Goal: Check status

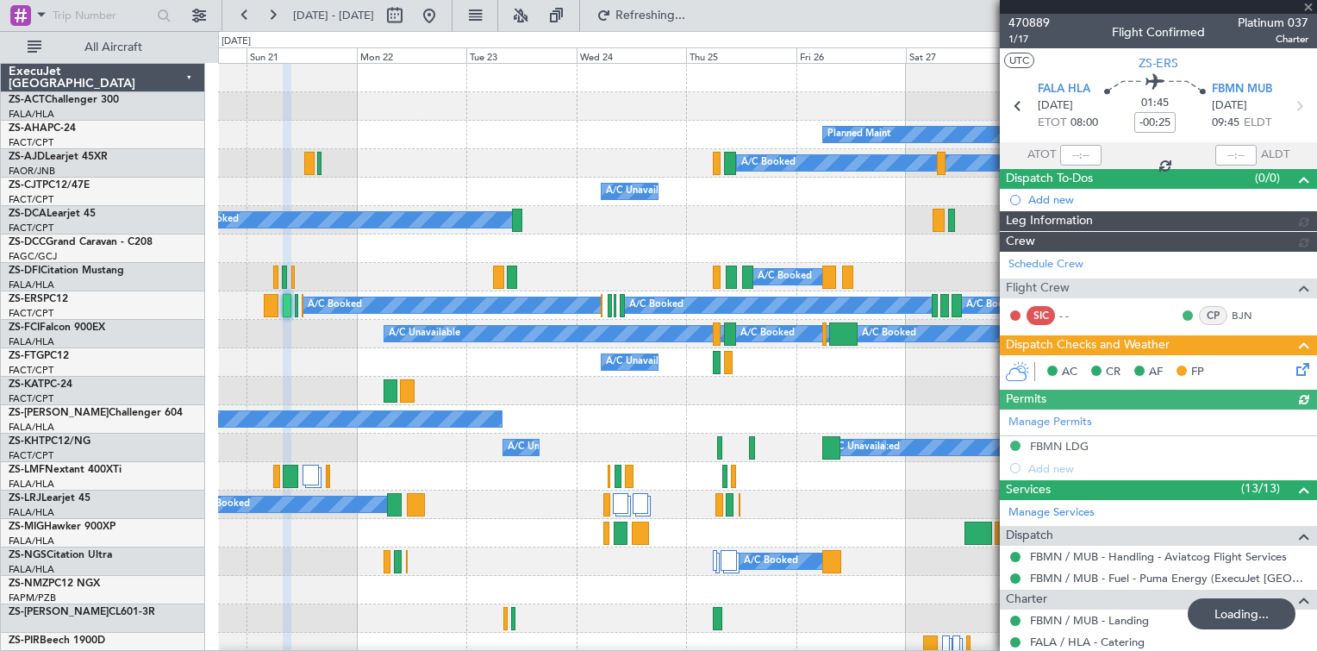
click at [1305, 7] on div at bounding box center [1158, 7] width 317 height 14
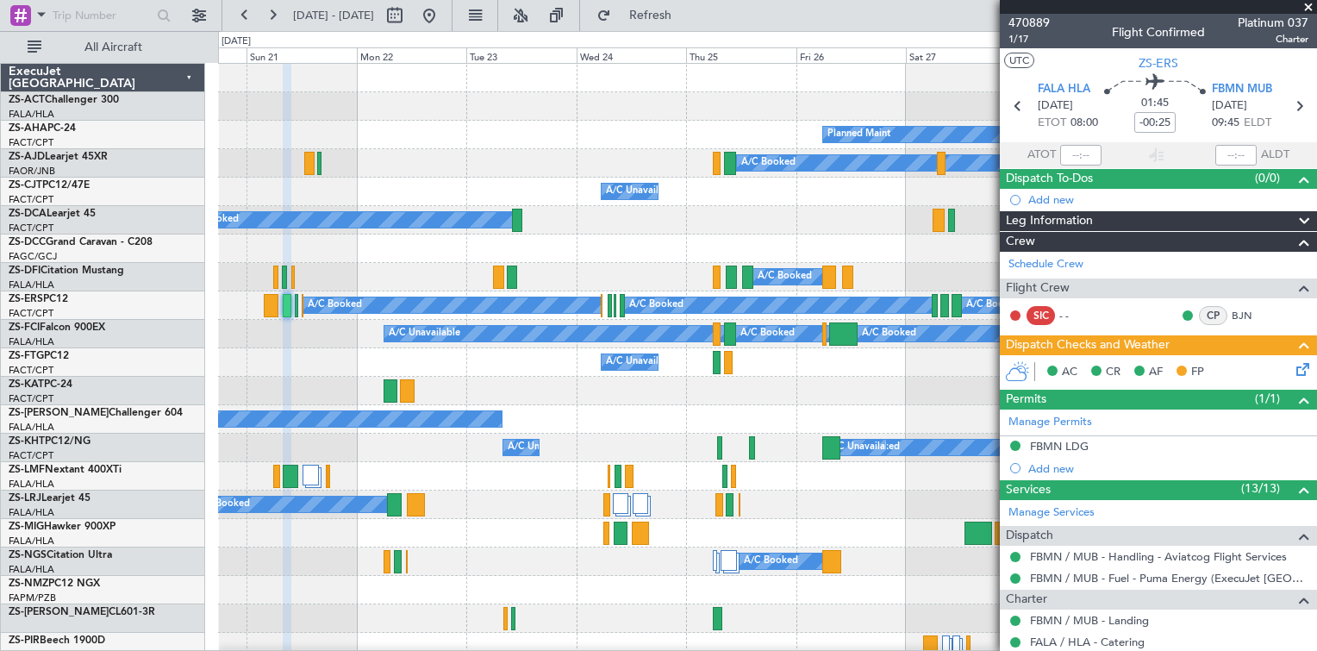
click at [1309, 3] on span at bounding box center [1307, 8] width 17 height 16
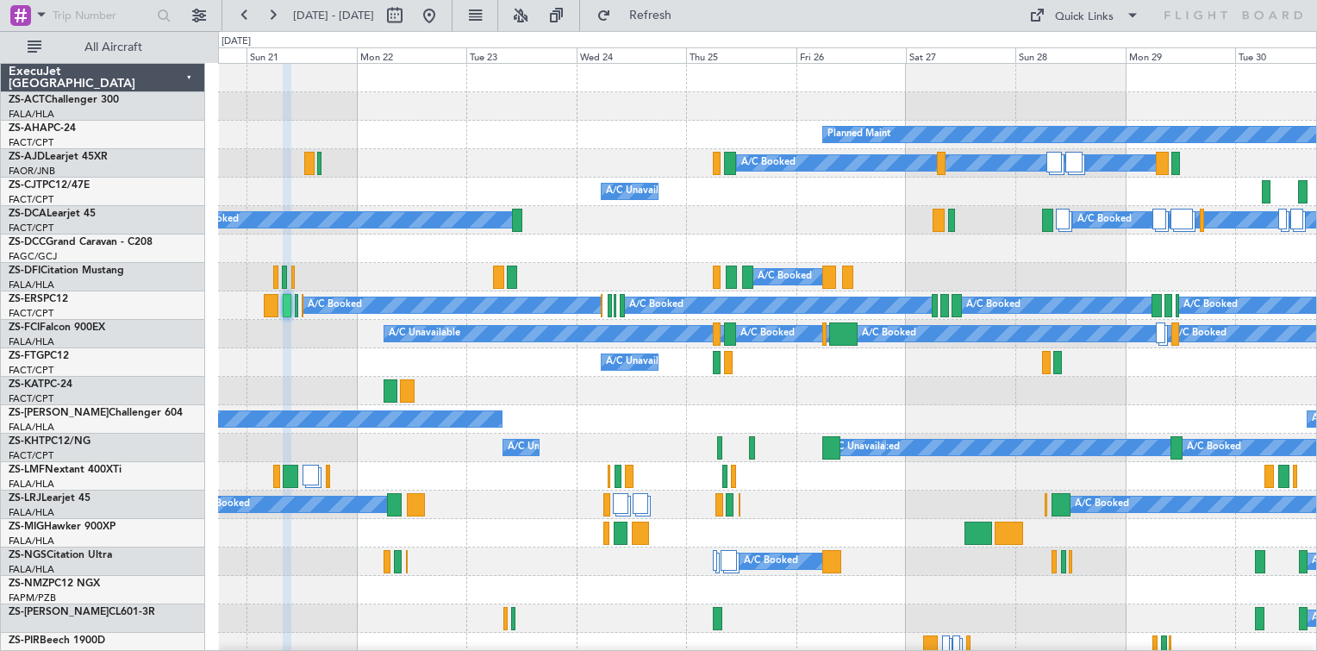
type input "0"
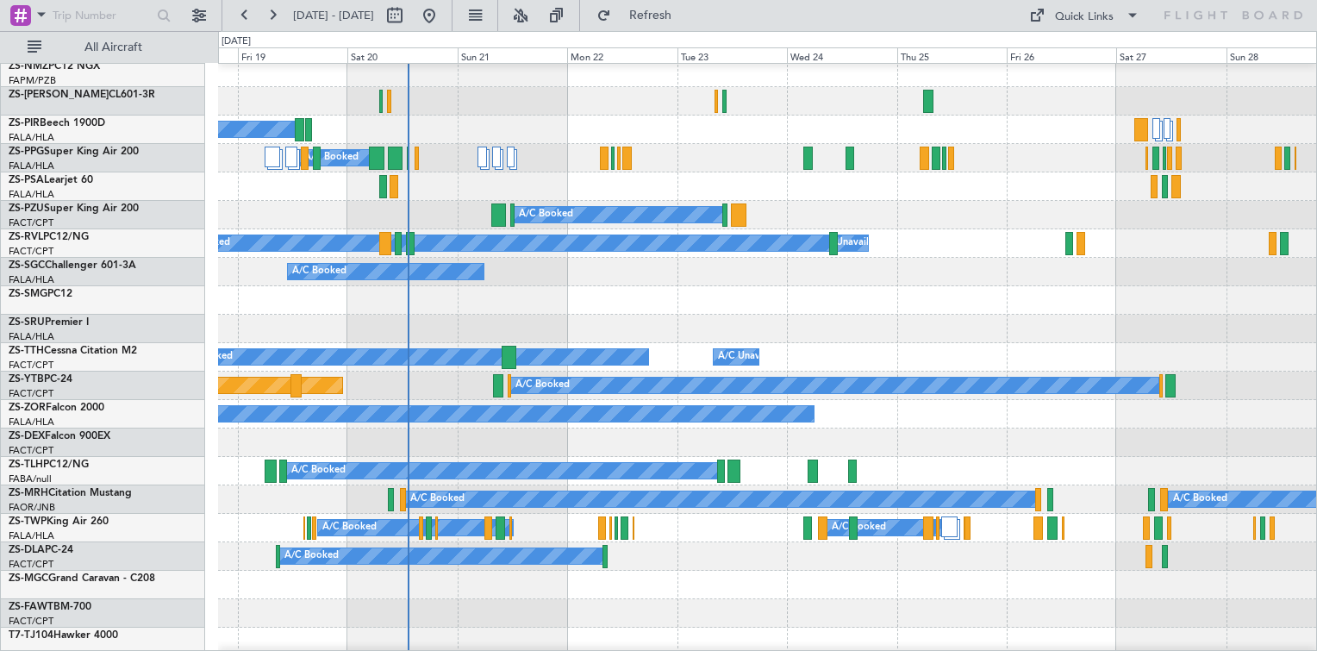
scroll to position [431, 0]
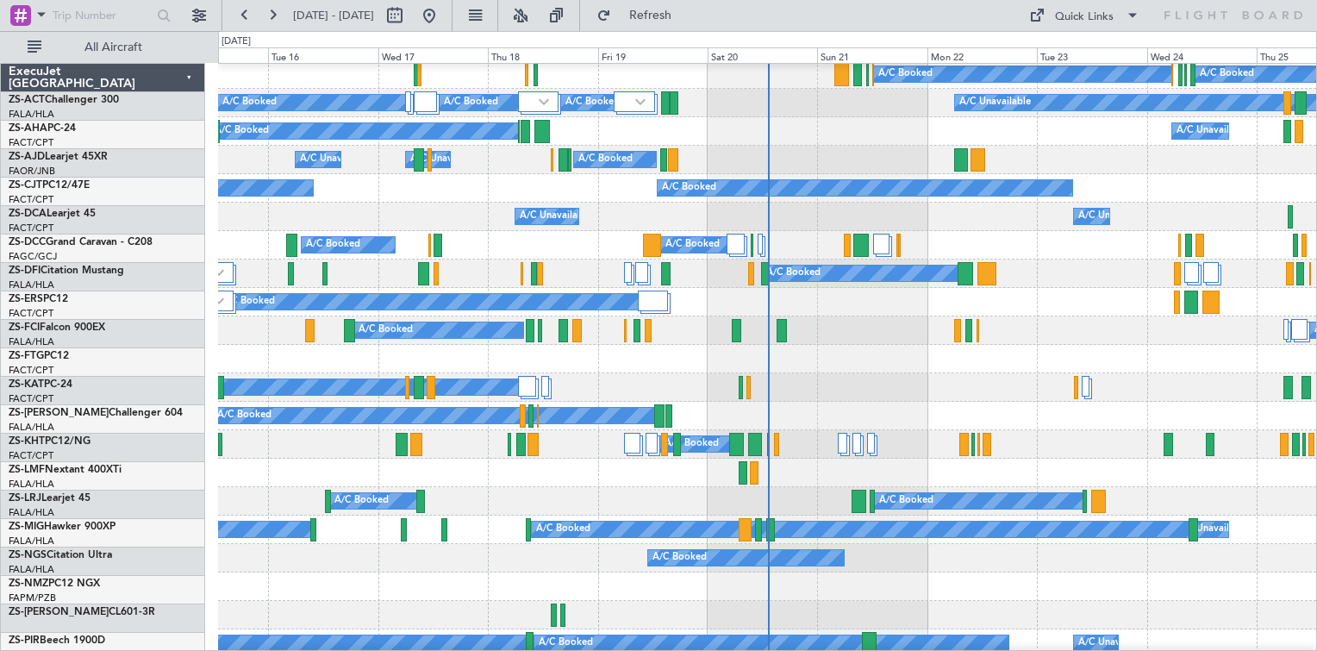
scroll to position [258, 0]
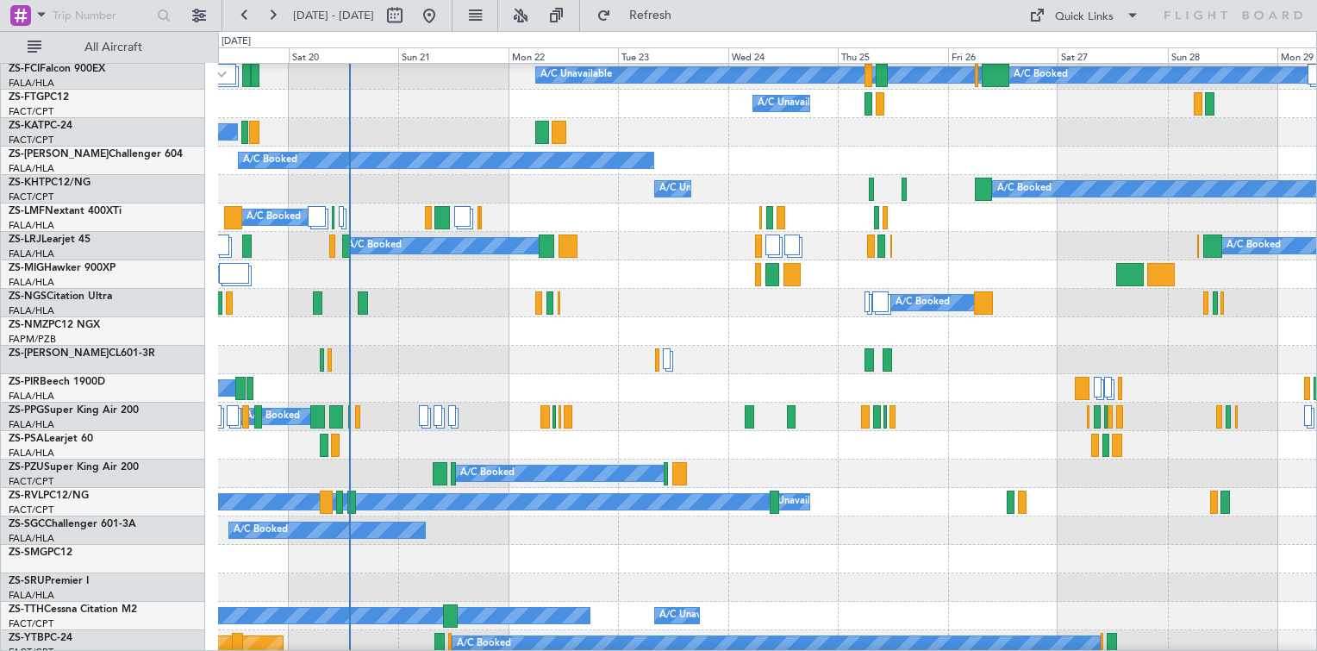
click at [527, 358] on div "A/C Booked A/C Booked A/C Booked A/C Booked" at bounding box center [767, 360] width 1098 height 28
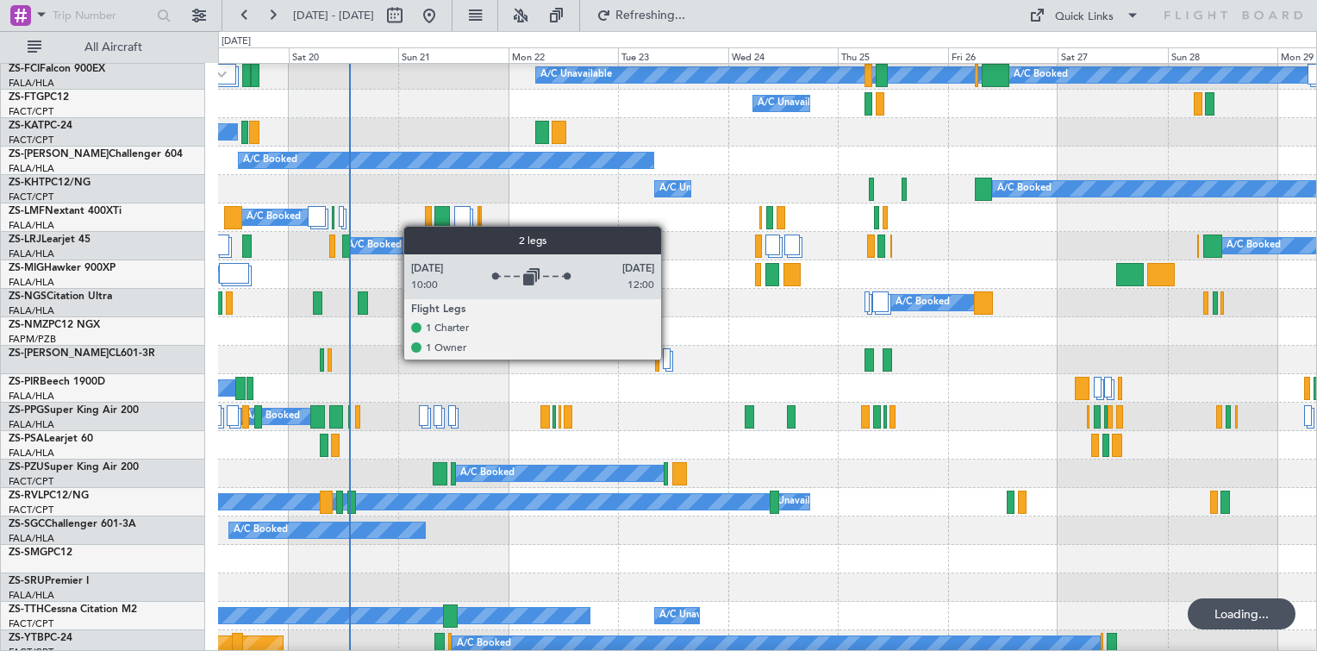
click at [667, 358] on div at bounding box center [666, 358] width 7 height 21
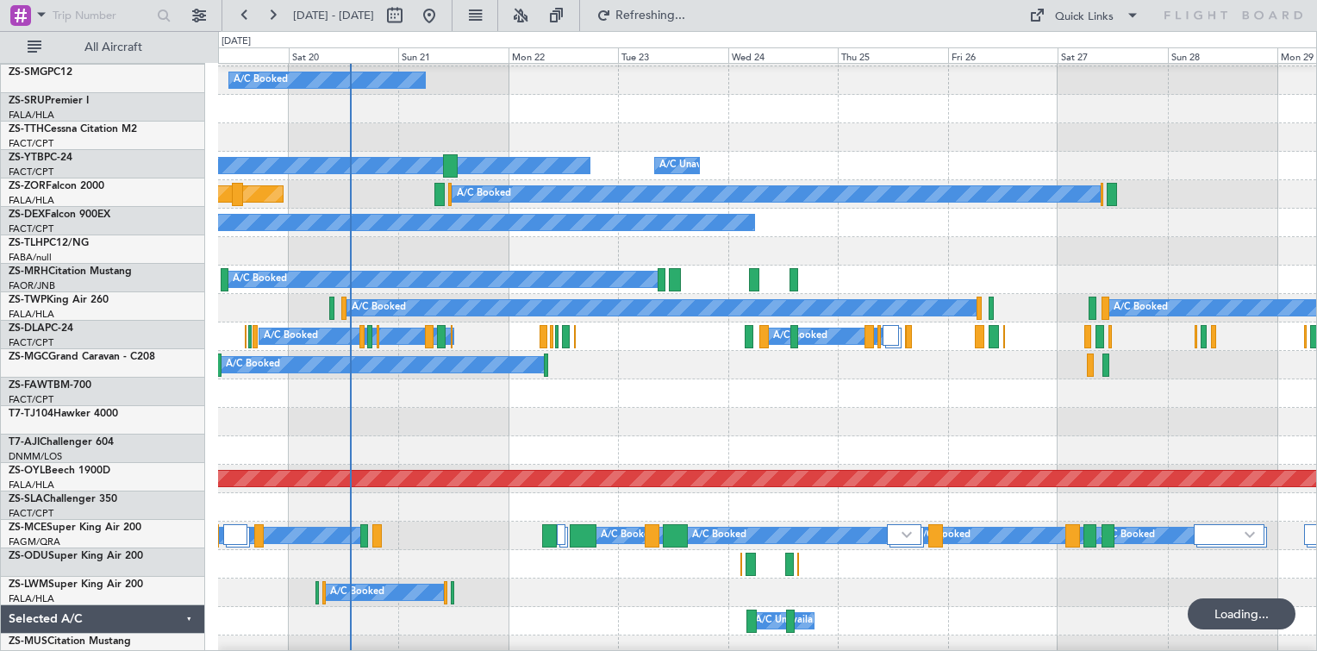
scroll to position [775, 0]
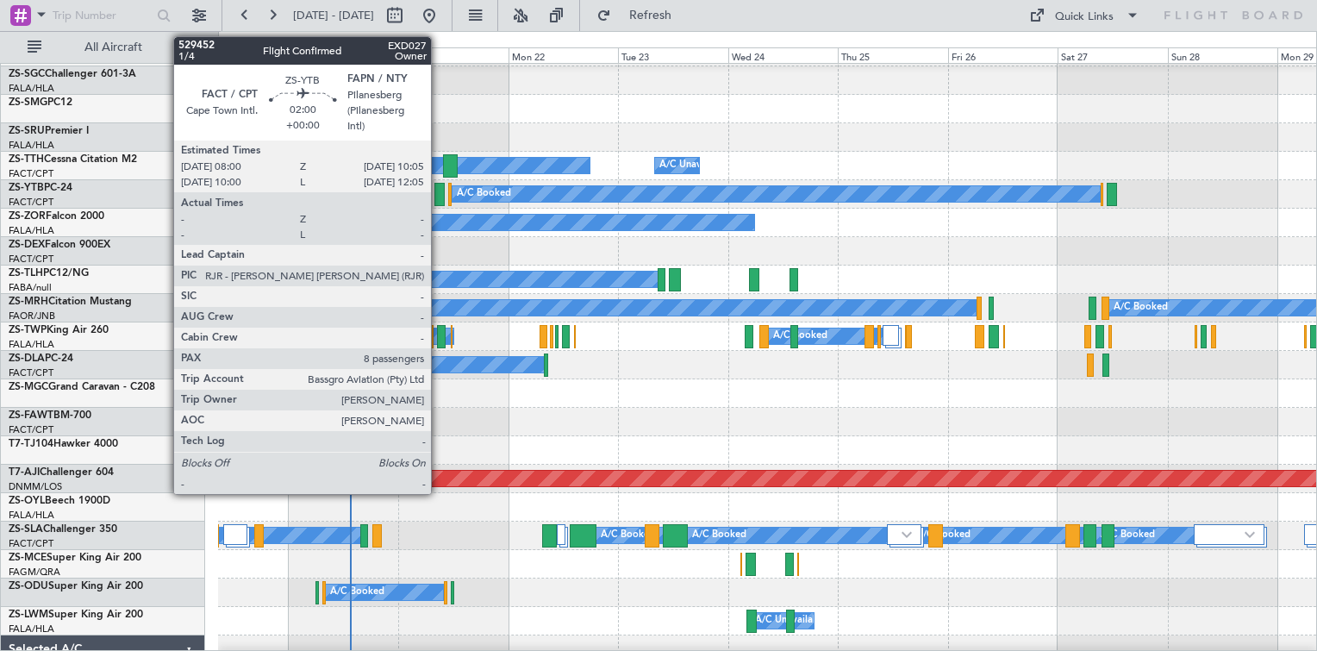
click at [439, 190] on div at bounding box center [439, 194] width 10 height 23
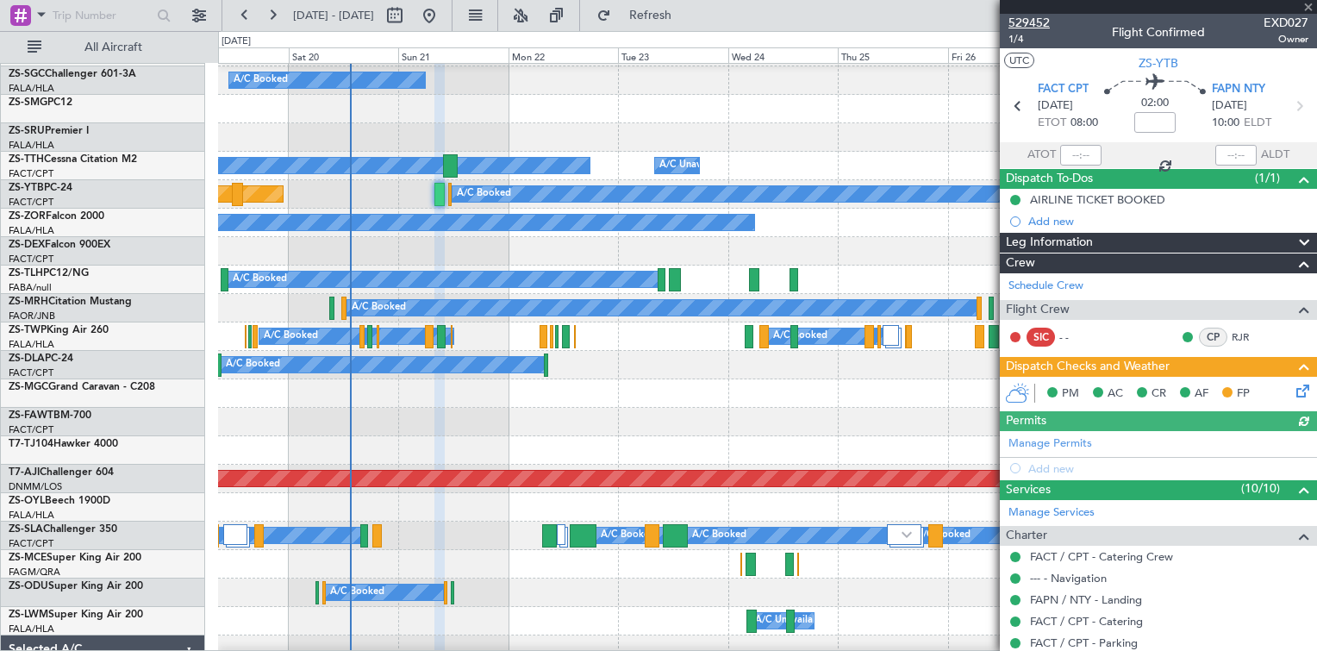
click at [1027, 22] on span "529452" at bounding box center [1028, 23] width 41 height 18
